Goal: Use online tool/utility: Utilize a website feature to perform a specific function

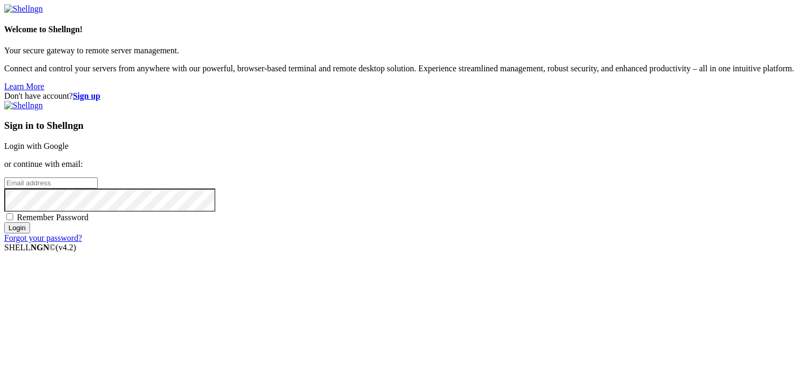
type input "dai1228"
click at [69, 141] on link "Login with Google" at bounding box center [36, 145] width 64 height 9
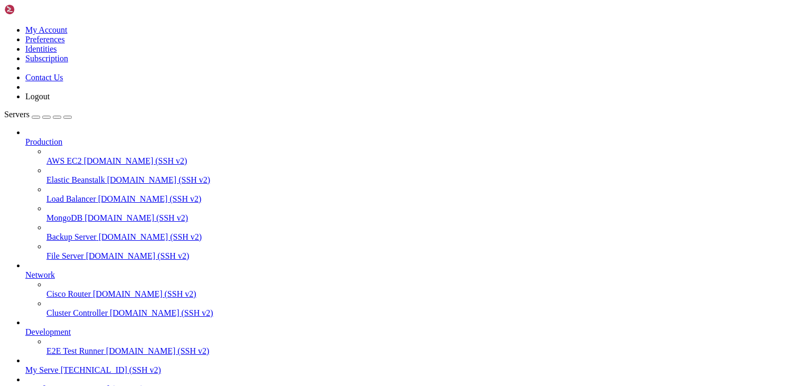
scroll to position [67, 0]
click at [43, 384] on span "[TECHNICAL_ID] (SSH v2)" at bounding box center [93, 388] width 100 height 9
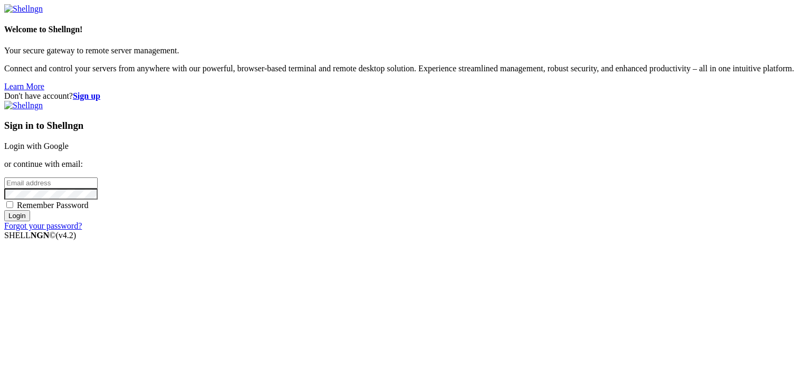
type input "dai1228"
